Goal: Task Accomplishment & Management: Complete application form

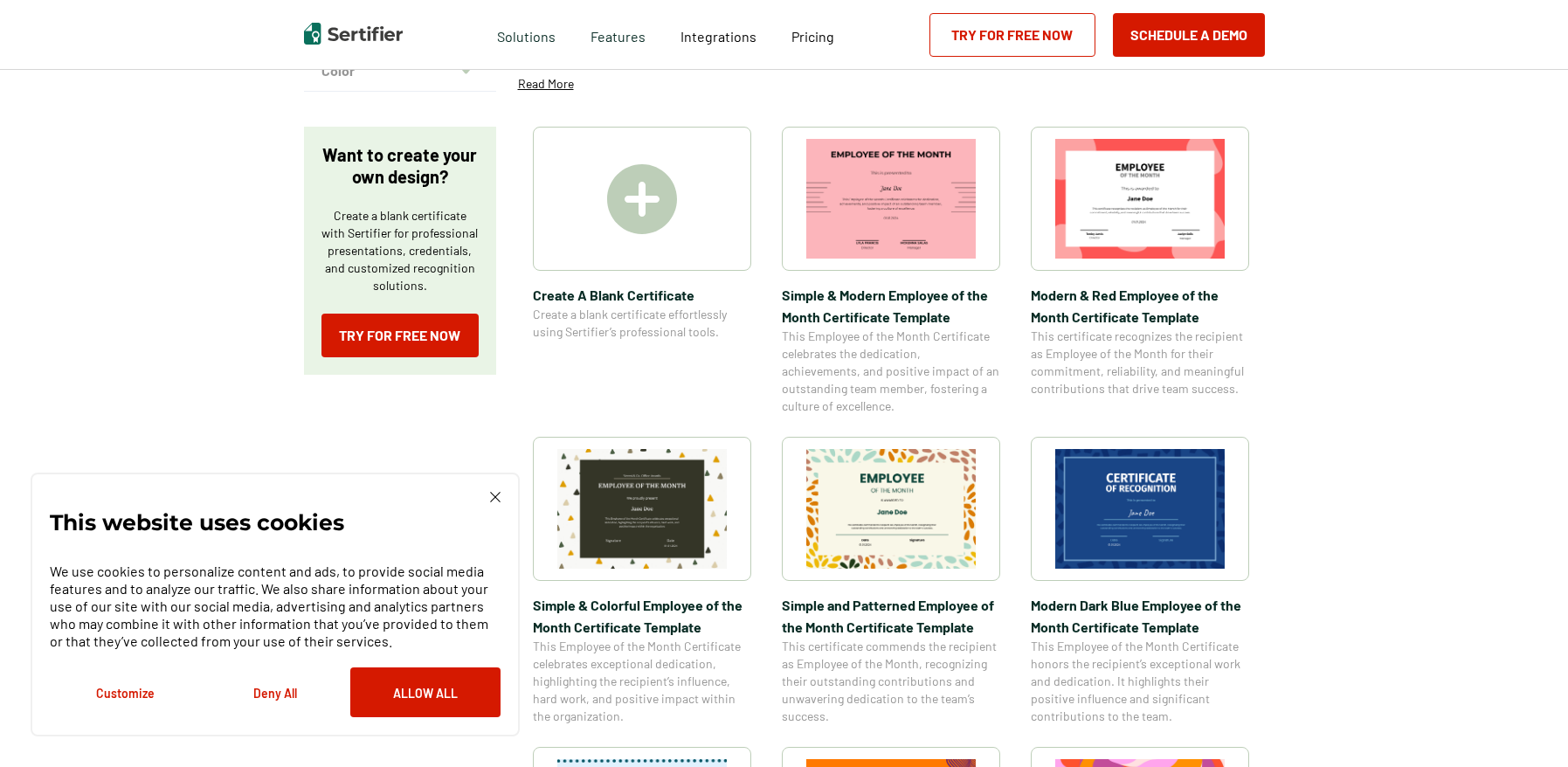
scroll to position [262, 0]
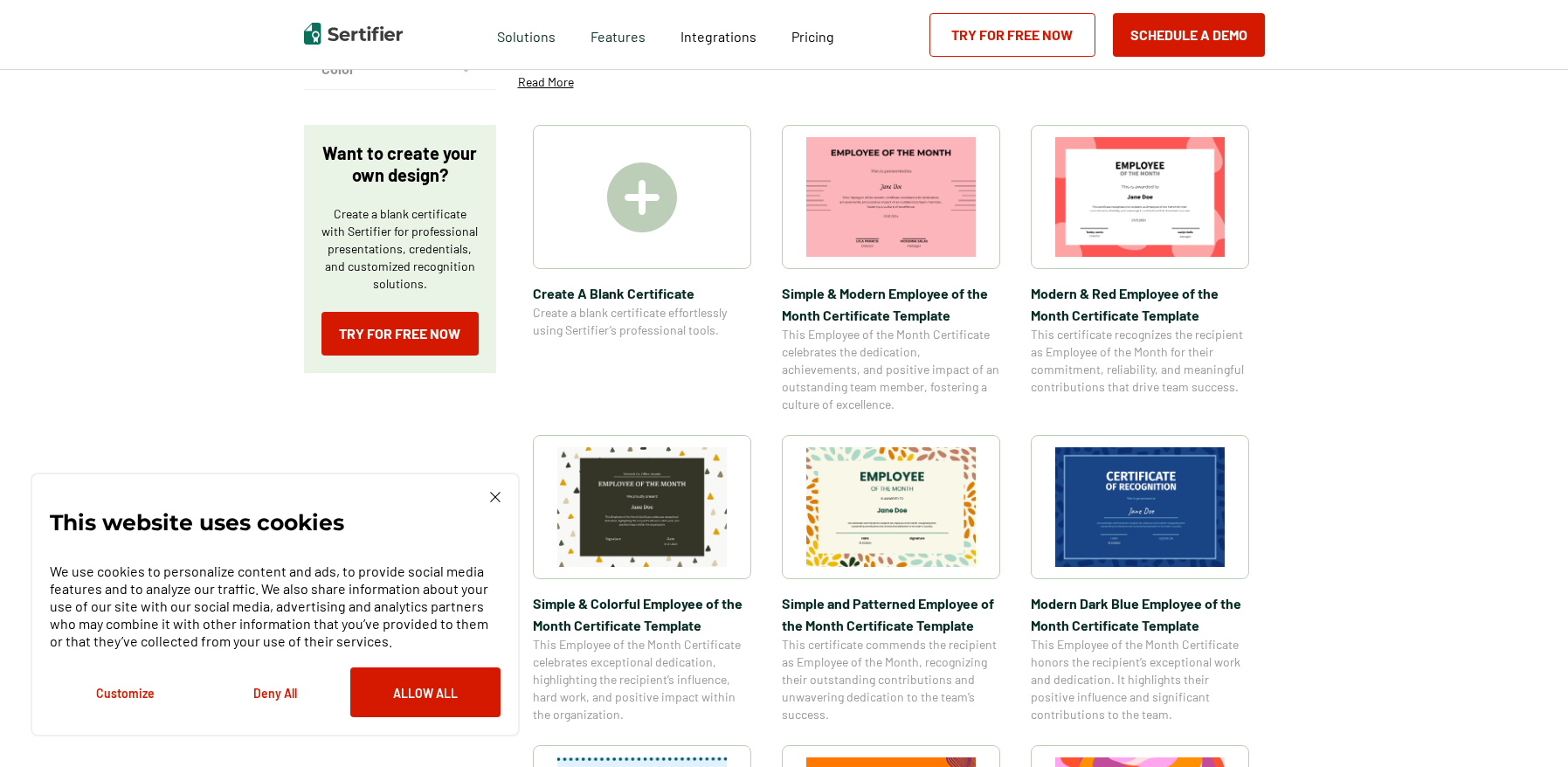
click at [652, 207] on img at bounding box center [642, 197] width 70 height 70
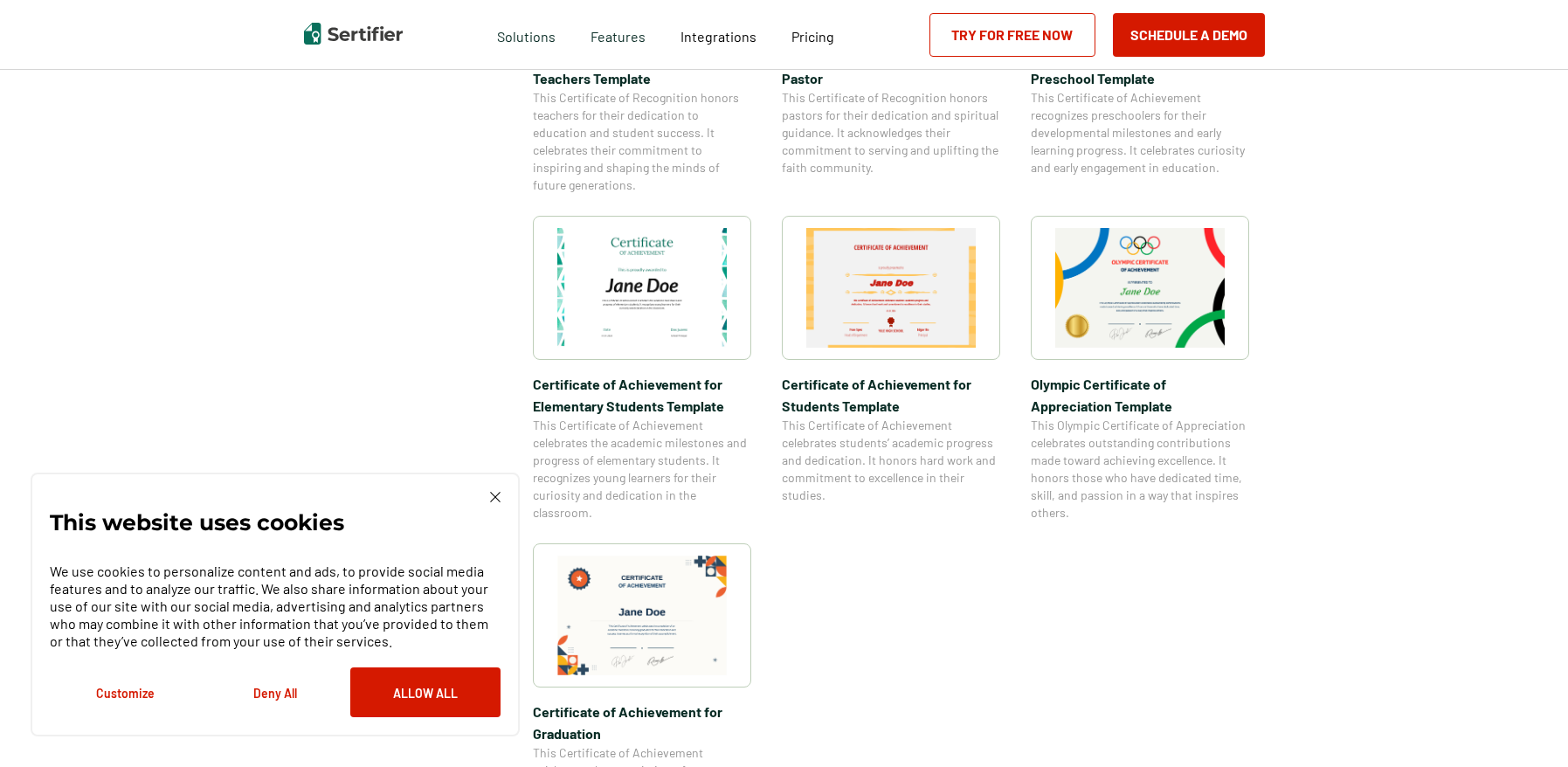
scroll to position [1137, 0]
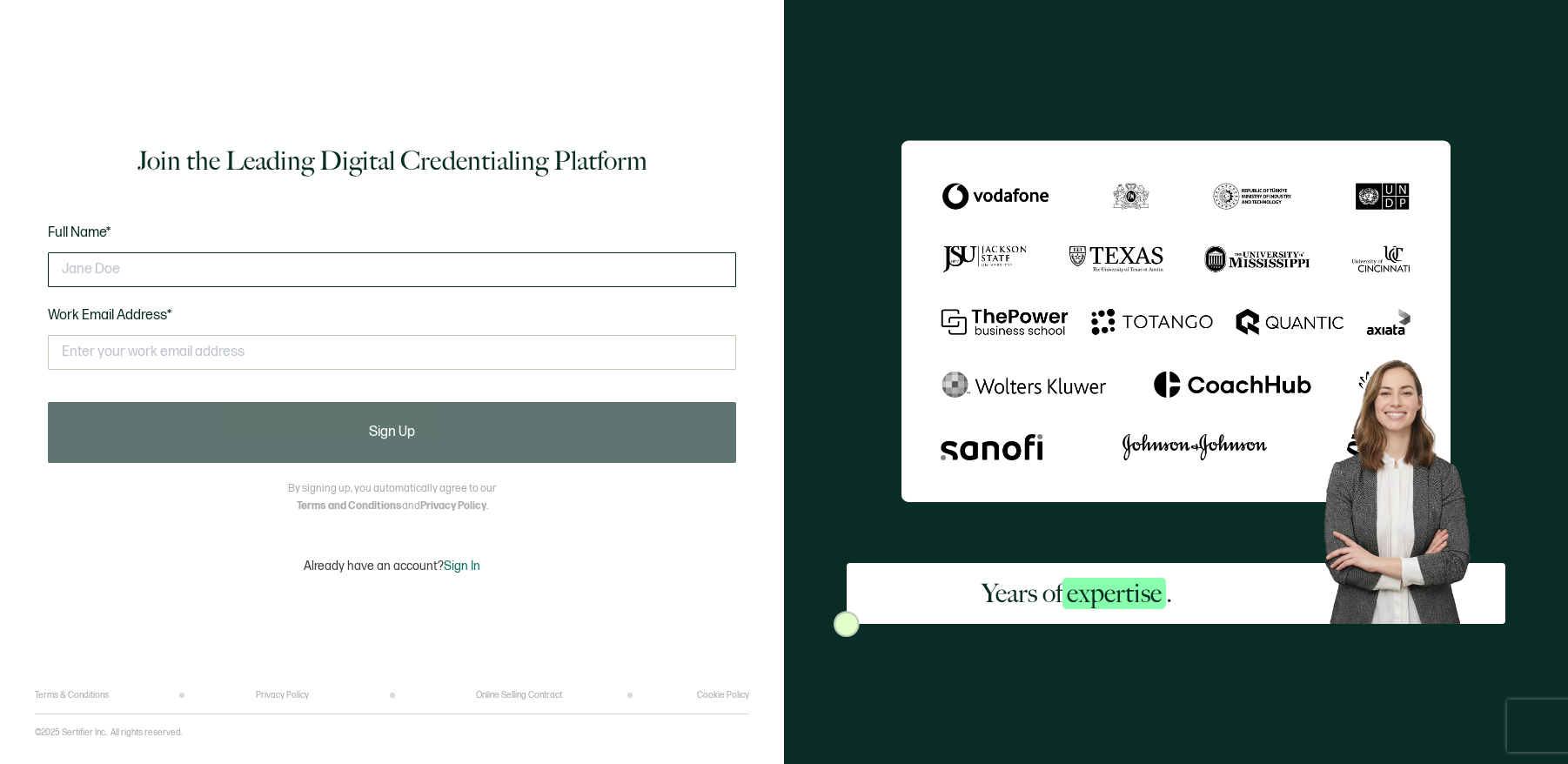
click at [150, 274] on input "text" at bounding box center [392, 269] width 688 height 35
